Goal: Check status

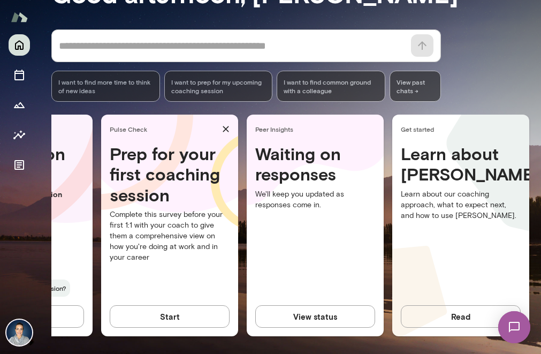
scroll to position [0, 247]
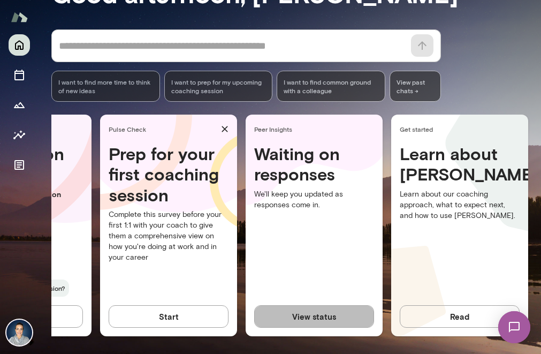
click at [346, 315] on button "View status" at bounding box center [314, 316] width 120 height 22
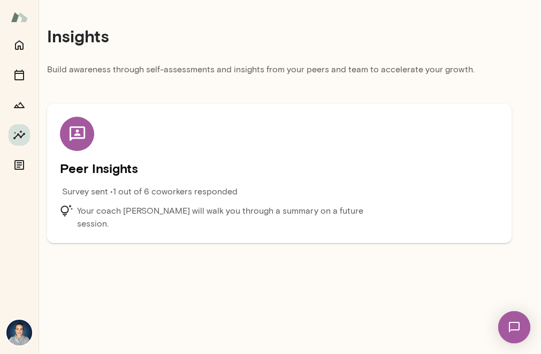
click at [370, 208] on p "Your coach [PERSON_NAME] will walk you through a summary on a future session." at bounding box center [233, 217] width 312 height 26
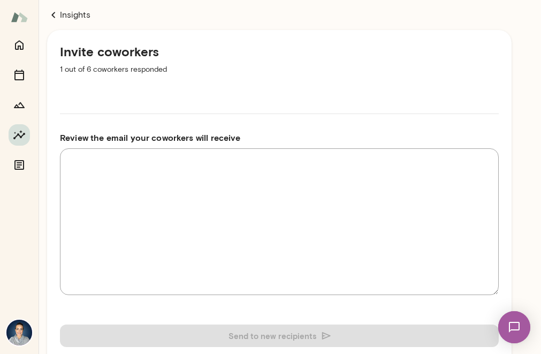
type textarea "**********"
type textarea "*"
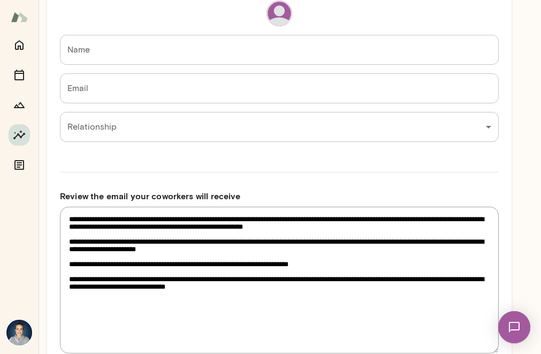
scroll to position [1058, 0]
